Goal: Check status: Check status

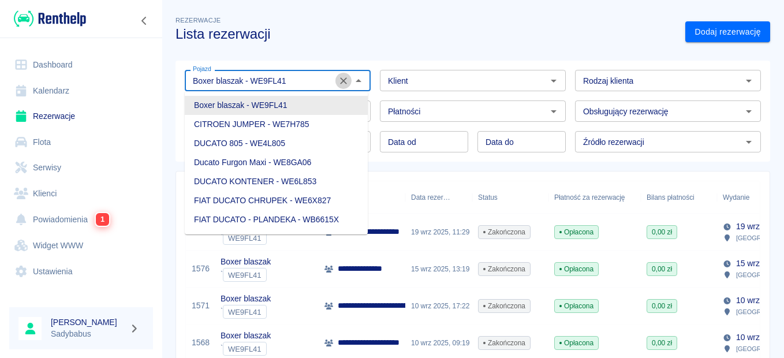
click at [342, 83] on icon "Wyczyść" at bounding box center [343, 80] width 7 height 7
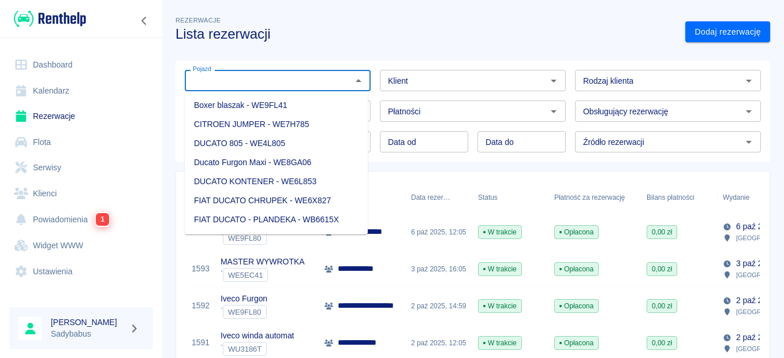
click at [271, 77] on input "Pojazd" at bounding box center [268, 80] width 160 height 14
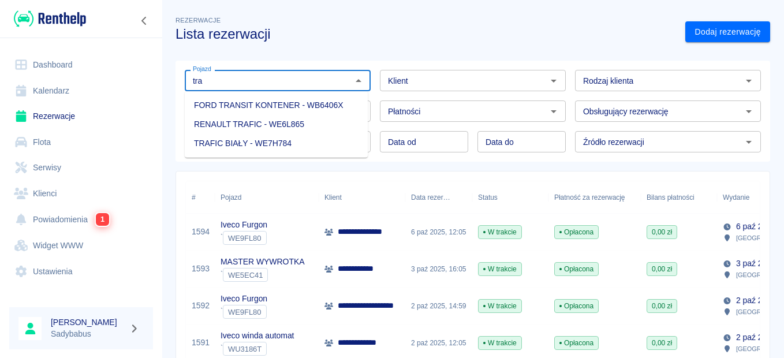
click at [272, 107] on li "FORD TRANSIT KONTENER - WB6406X" at bounding box center [276, 105] width 183 height 19
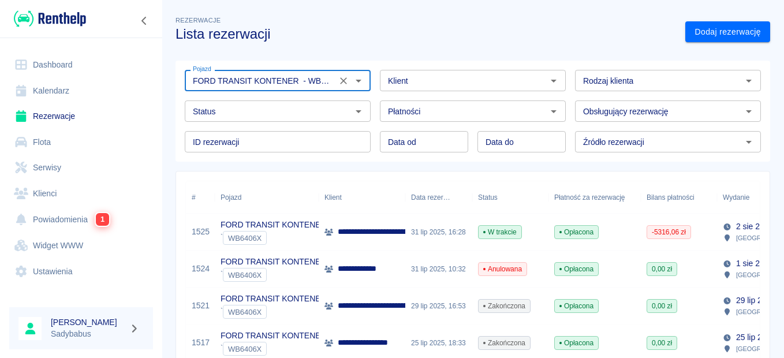
type input "FORD TRANSIT KONTENER - WB6406X"
click at [289, 220] on p "FORD TRANSIT KONTENER" at bounding box center [274, 225] width 106 height 12
